Goal: Transaction & Acquisition: Purchase product/service

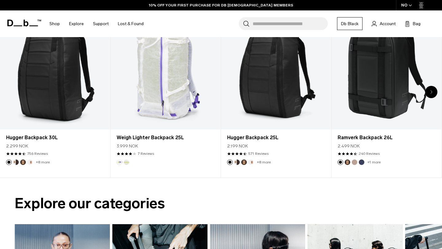
scroll to position [266, 0]
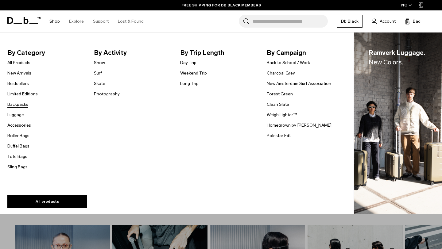
click at [23, 104] on link "Backpacks" at bounding box center [17, 104] width 21 height 6
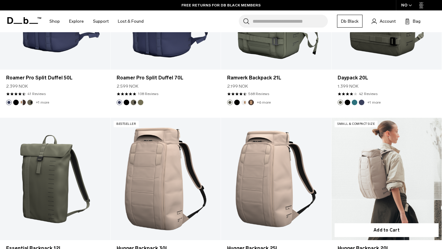
scroll to position [1390, 0]
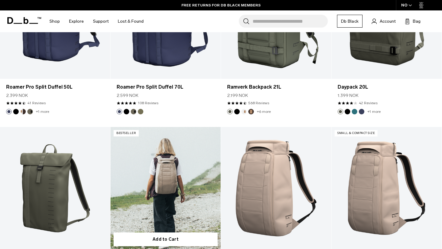
click at [182, 169] on link "Hugger Backpack 30L" at bounding box center [165, 188] width 110 height 122
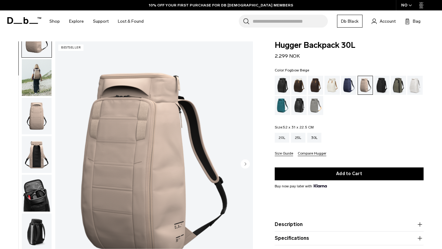
scroll to position [25, 0]
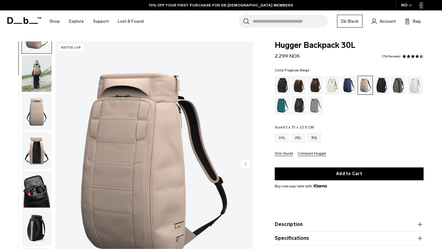
click at [33, 116] on img "button" at bounding box center [37, 112] width 30 height 37
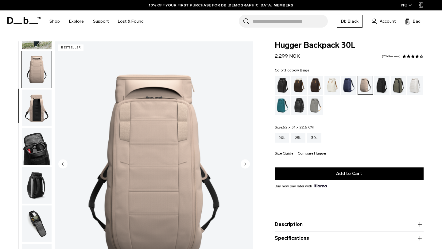
scroll to position [77, 0]
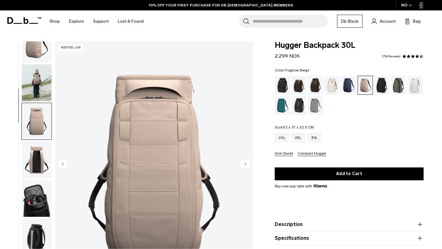
click at [37, 89] on img "button" at bounding box center [37, 82] width 30 height 37
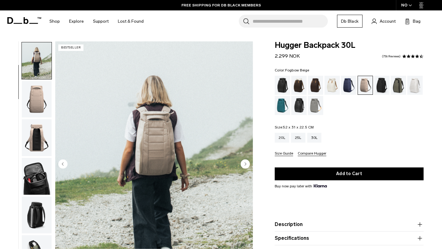
scroll to position [39, 0]
click at [37, 139] on img "button" at bounding box center [37, 137] width 30 height 37
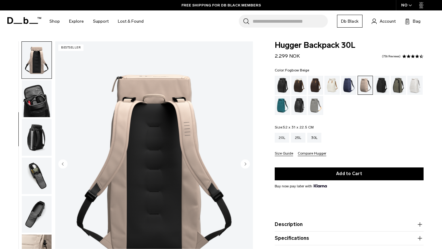
scroll to position [50, 0]
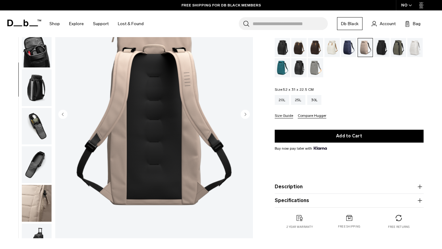
click at [248, 114] on circle "Next slide" at bounding box center [245, 114] width 9 height 9
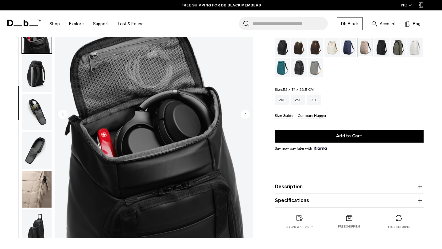
scroll to position [138, 0]
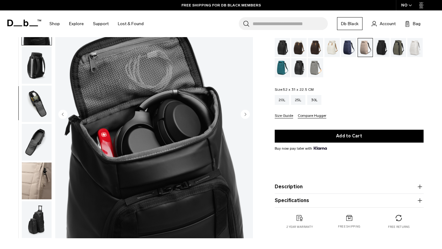
click at [248, 115] on circle "Next slide" at bounding box center [245, 114] width 9 height 9
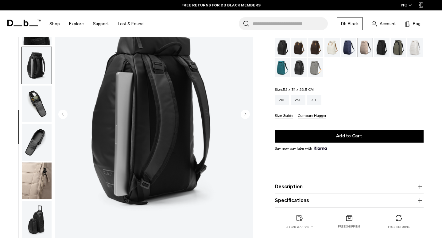
click at [247, 115] on circle "Next slide" at bounding box center [245, 114] width 9 height 9
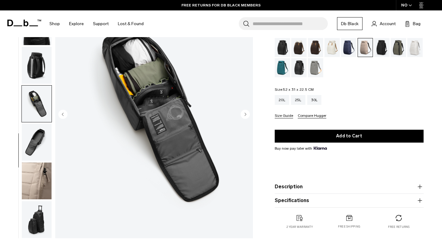
click at [247, 115] on circle "Next slide" at bounding box center [245, 114] width 9 height 9
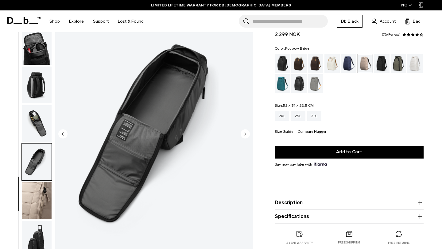
scroll to position [30, 0]
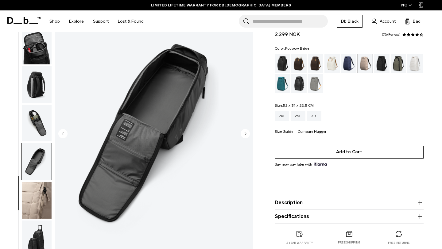
click at [359, 157] on button "Add to Cart" at bounding box center [349, 152] width 149 height 13
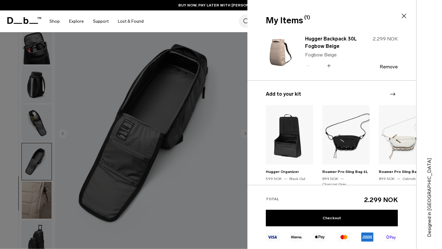
click at [396, 93] on h3 "Add to your kit" at bounding box center [332, 94] width 132 height 7
click at [392, 93] on icon "Next slide" at bounding box center [392, 94] width 7 height 7
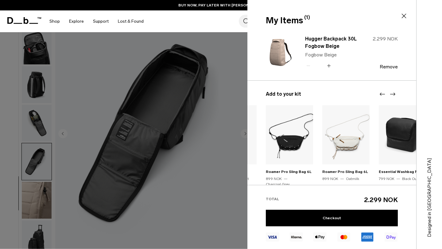
click at [392, 95] on icon "Next slide" at bounding box center [392, 94] width 7 height 7
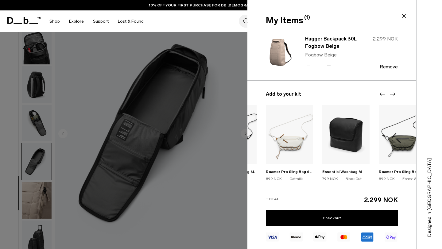
click at [392, 95] on icon "Next slide" at bounding box center [392, 94] width 7 height 7
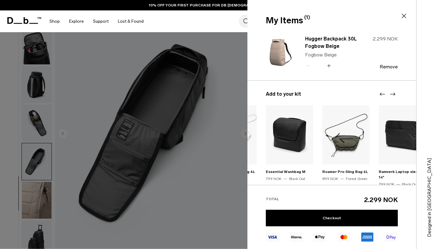
click at [392, 95] on icon "Next slide" at bounding box center [392, 94] width 7 height 7
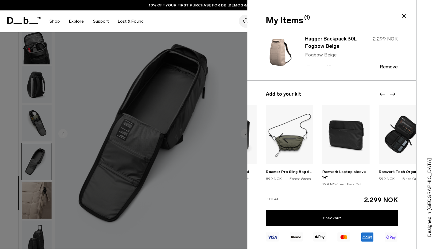
click at [392, 95] on icon "Next slide" at bounding box center [392, 94] width 7 height 7
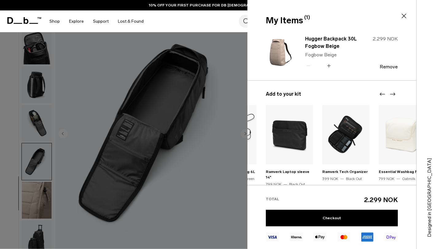
click at [392, 96] on icon "Next slide" at bounding box center [392, 94] width 7 height 7
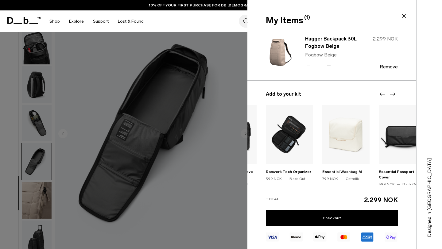
click at [392, 96] on icon "Next slide" at bounding box center [392, 94] width 7 height 7
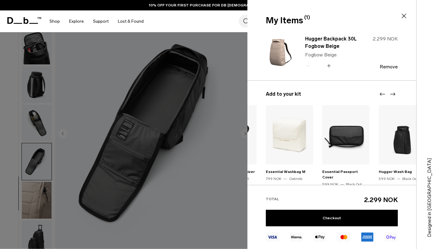
click at [392, 96] on icon "Next slide" at bounding box center [392, 94] width 7 height 7
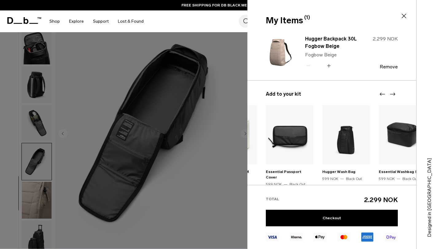
click at [392, 97] on icon "Next slide" at bounding box center [392, 94] width 7 height 7
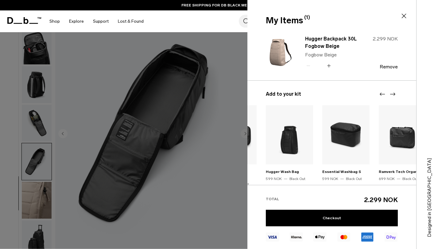
click at [392, 97] on icon "Next slide" at bounding box center [392, 94] width 7 height 7
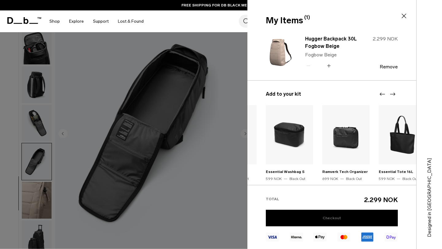
click at [323, 222] on link "Checkout" at bounding box center [332, 218] width 132 height 17
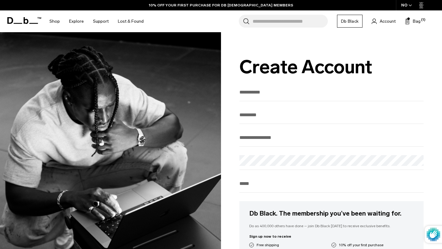
click at [256, 96] on input "First Name" at bounding box center [331, 92] width 184 height 10
type input "*****"
type input "**********"
type input "********"
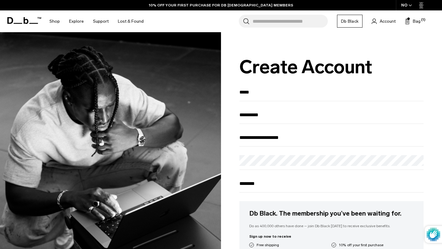
click at [293, 156] on fieldset "**********" at bounding box center [331, 240] width 184 height 306
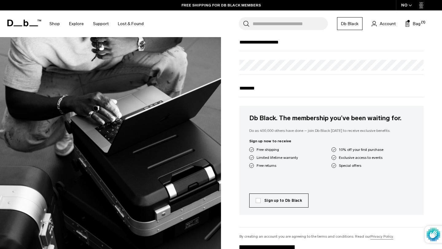
scroll to position [97, 0]
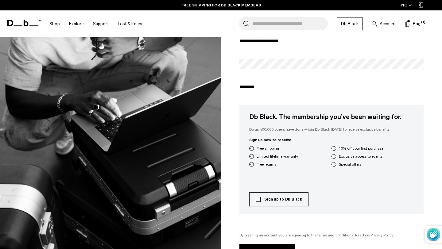
click at [257, 202] on label "Sign up to Db Black" at bounding box center [279, 200] width 46 height 6
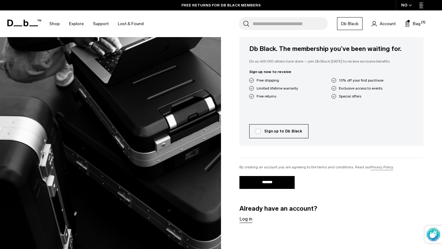
scroll to position [173, 0]
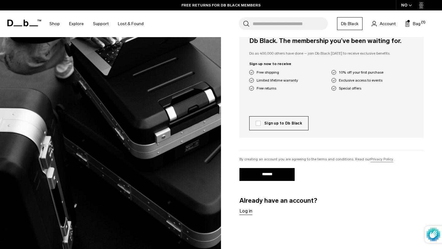
click at [274, 175] on input "*******" at bounding box center [266, 174] width 55 height 13
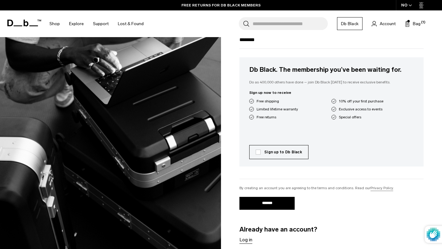
scroll to position [142, 0]
